Goal: Navigation & Orientation: Find specific page/section

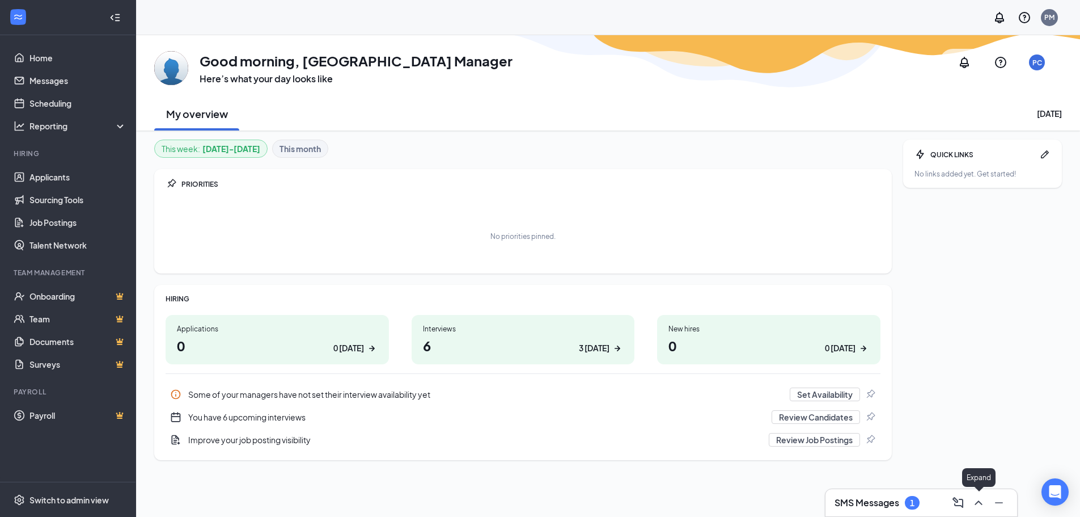
click at [979, 500] on icon "ChevronUp" at bounding box center [979, 503] width 14 height 14
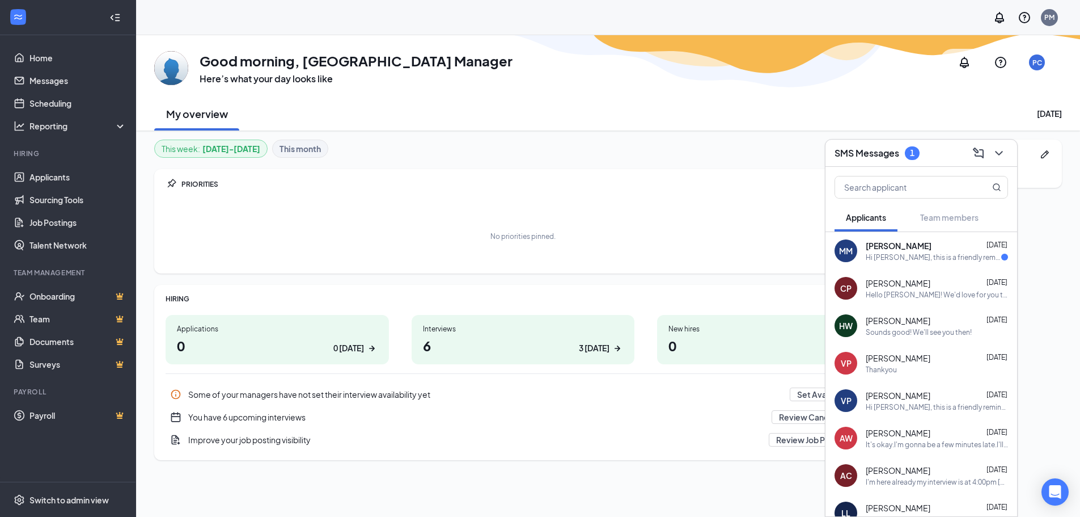
click at [904, 246] on span "[PERSON_NAME]" at bounding box center [899, 245] width 66 height 11
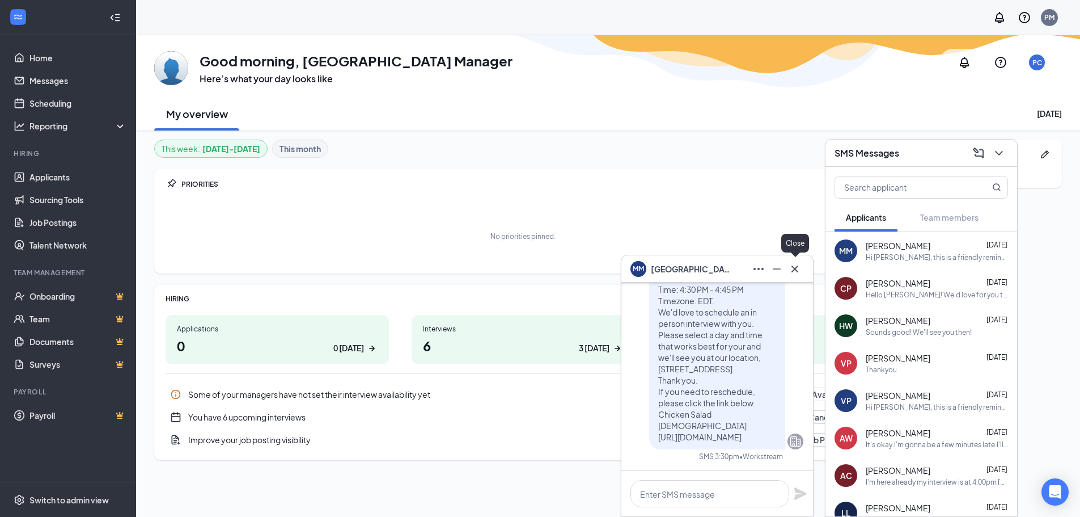
click at [800, 269] on icon "Cross" at bounding box center [795, 269] width 14 height 14
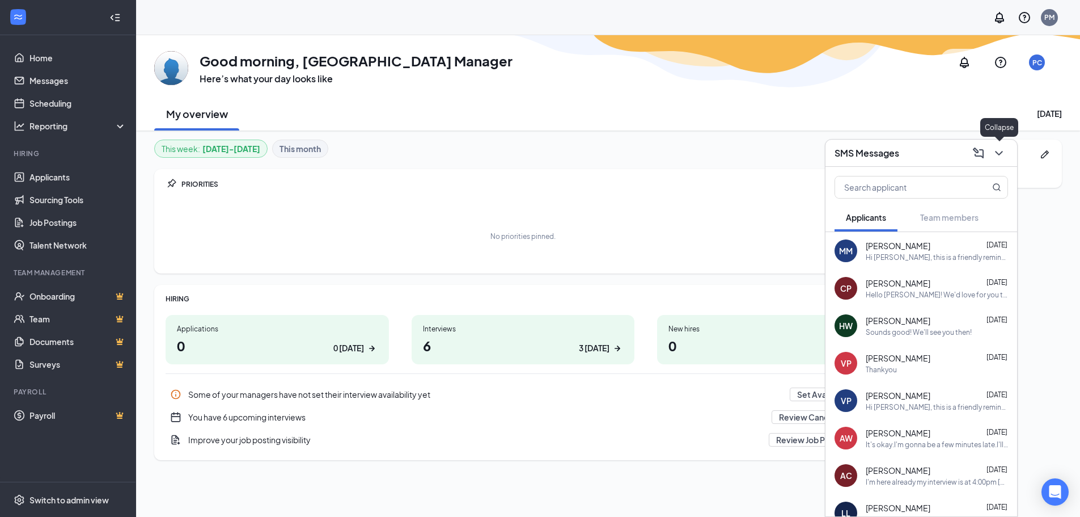
click at [1002, 151] on icon "ChevronDown" at bounding box center [998, 153] width 7 height 5
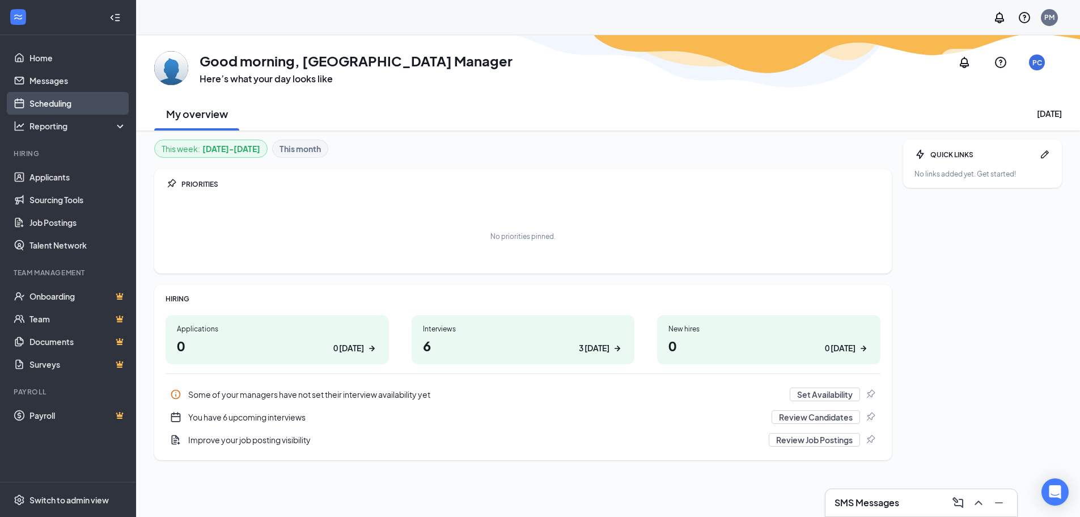
click at [82, 108] on link "Scheduling" at bounding box center [77, 103] width 97 height 23
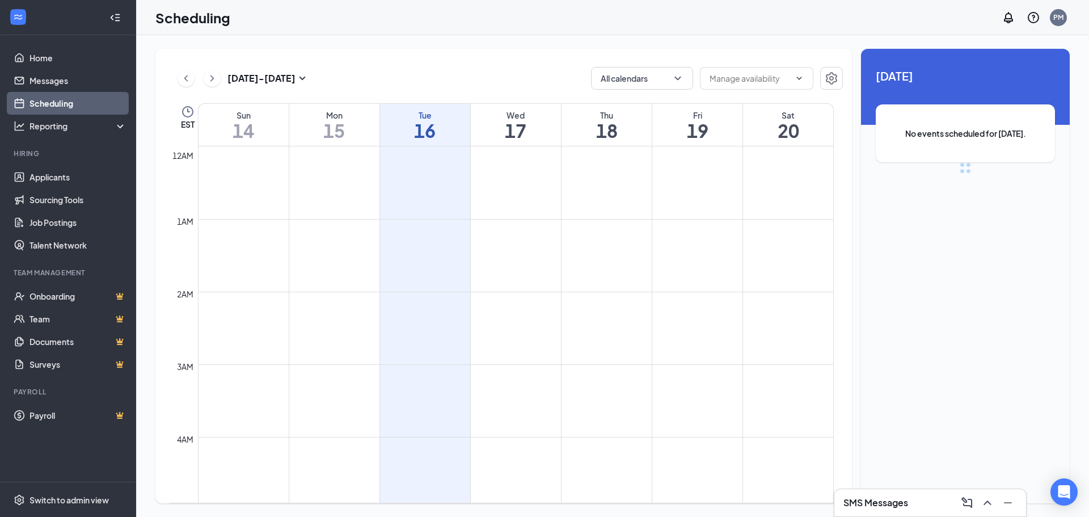
scroll to position [557, 0]
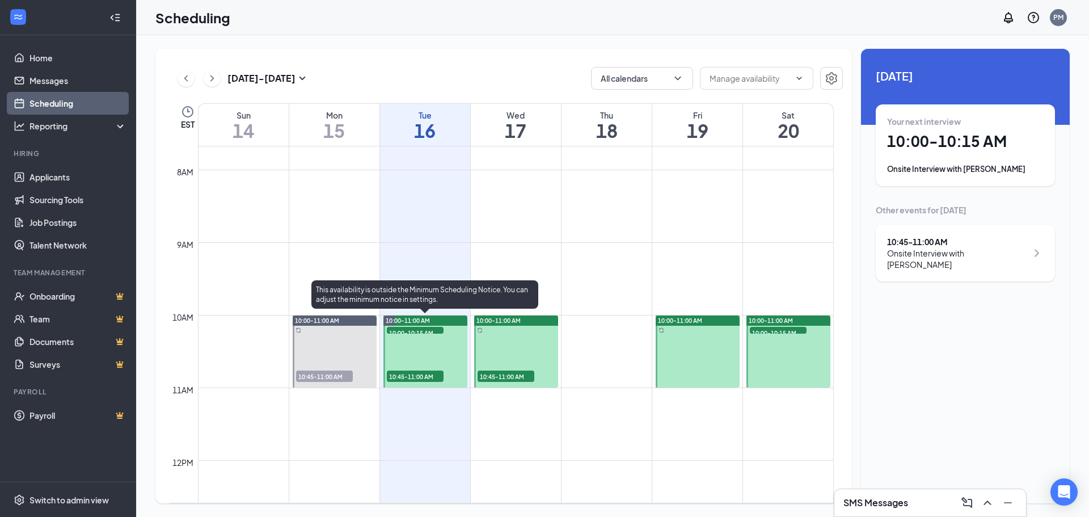
click at [426, 355] on div at bounding box center [425, 351] width 84 height 72
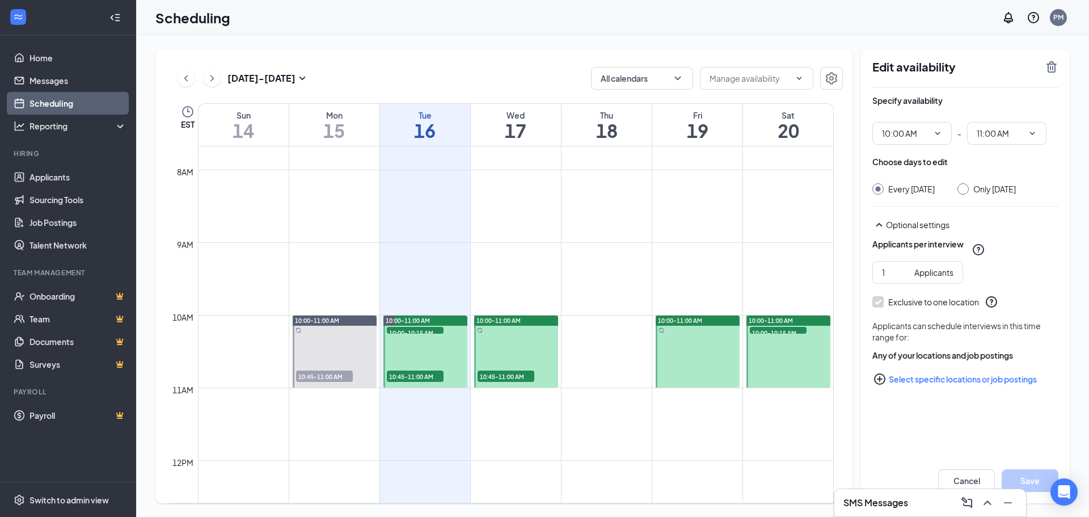
click at [506, 210] on td at bounding box center [516, 215] width 636 height 18
click at [50, 59] on link "Home" at bounding box center [77, 57] width 97 height 23
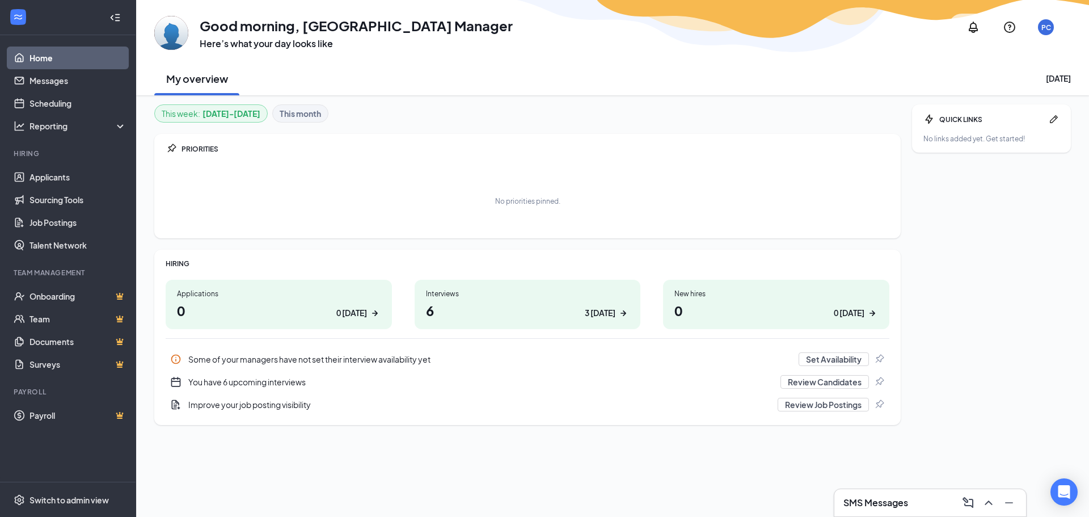
click at [608, 311] on div "3 [DATE]" at bounding box center [600, 313] width 31 height 12
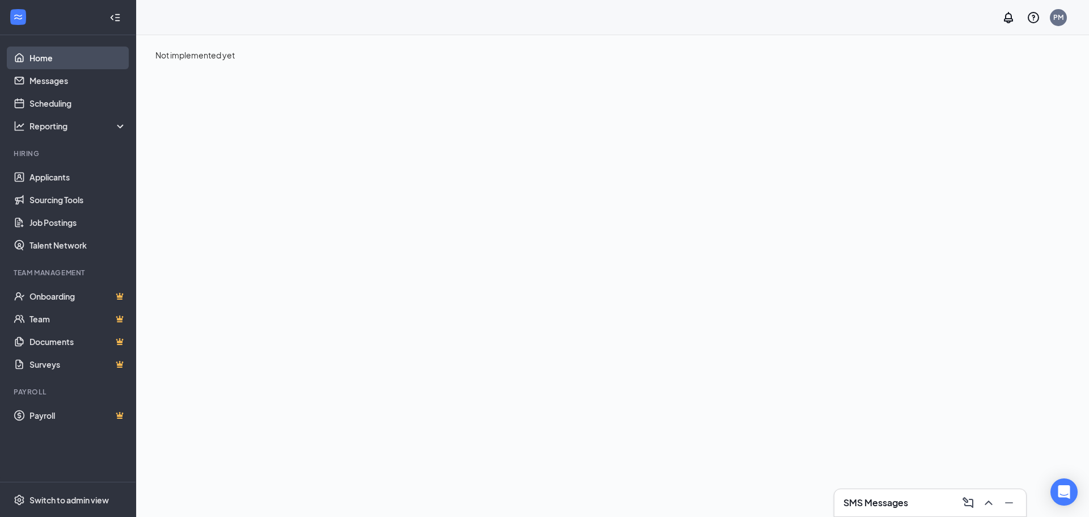
click at [58, 50] on link "Home" at bounding box center [77, 57] width 97 height 23
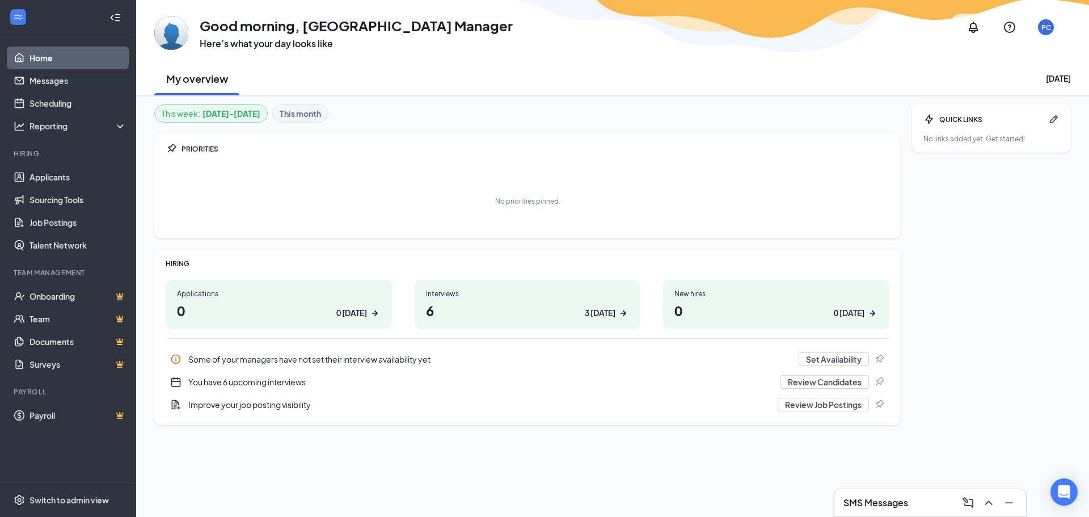
click at [602, 315] on div "3 [DATE]" at bounding box center [600, 313] width 31 height 12
